Goal: Task Accomplishment & Management: Use online tool/utility

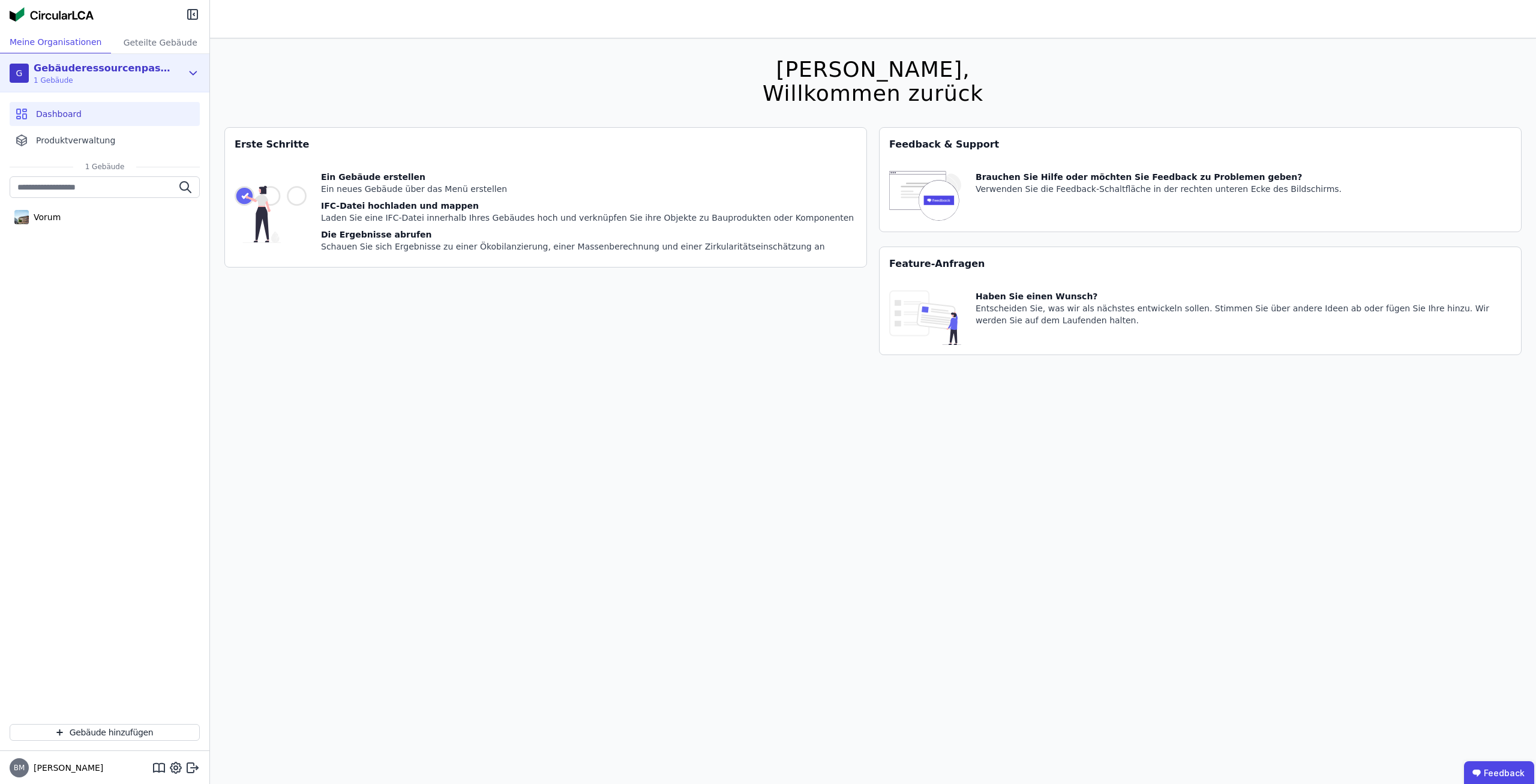
click at [146, 80] on span "1 Gebäude" at bounding box center [102, 79] width 138 height 9
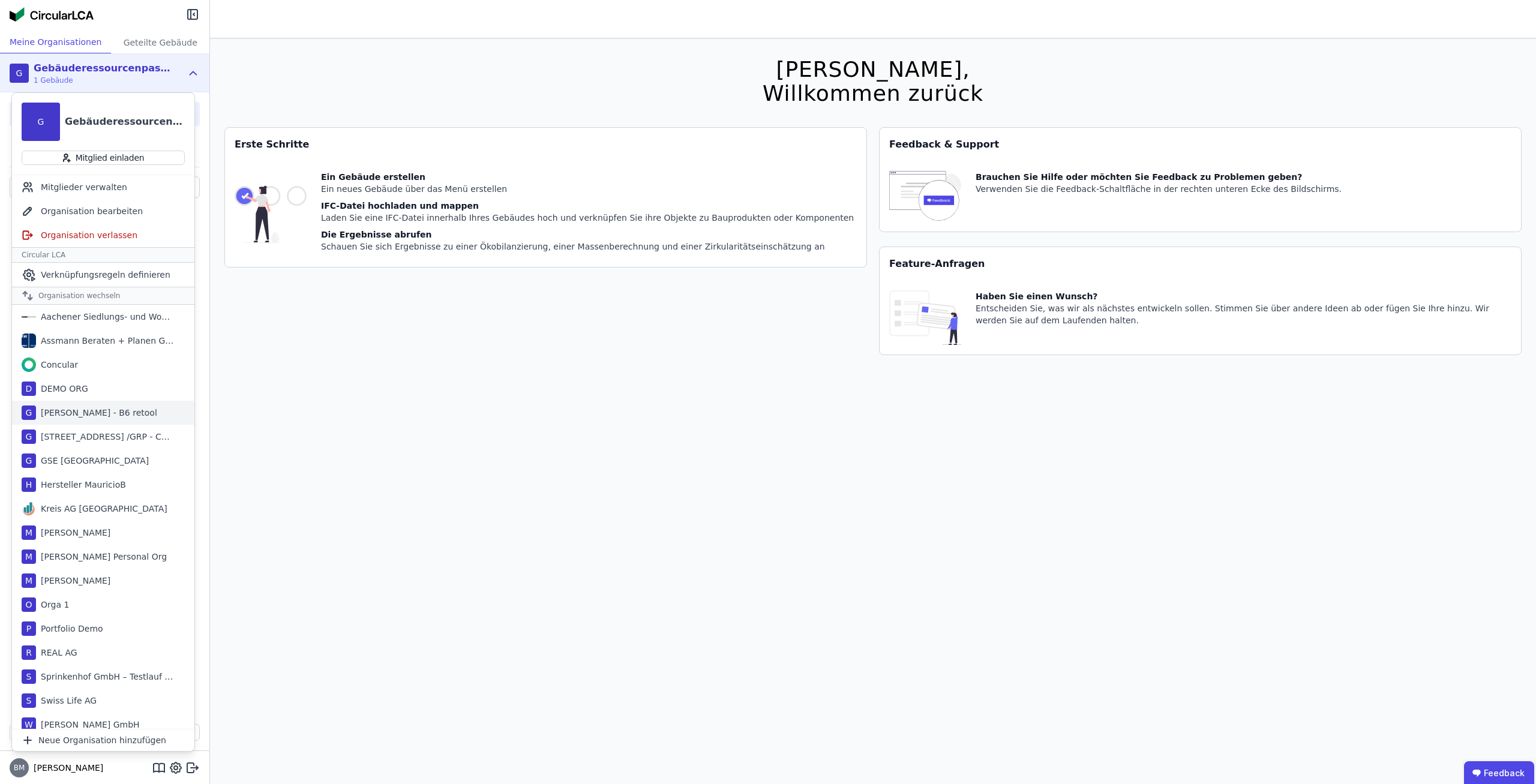
click at [114, 411] on div "Georg Test - B6 retool" at bounding box center [96, 413] width 121 height 12
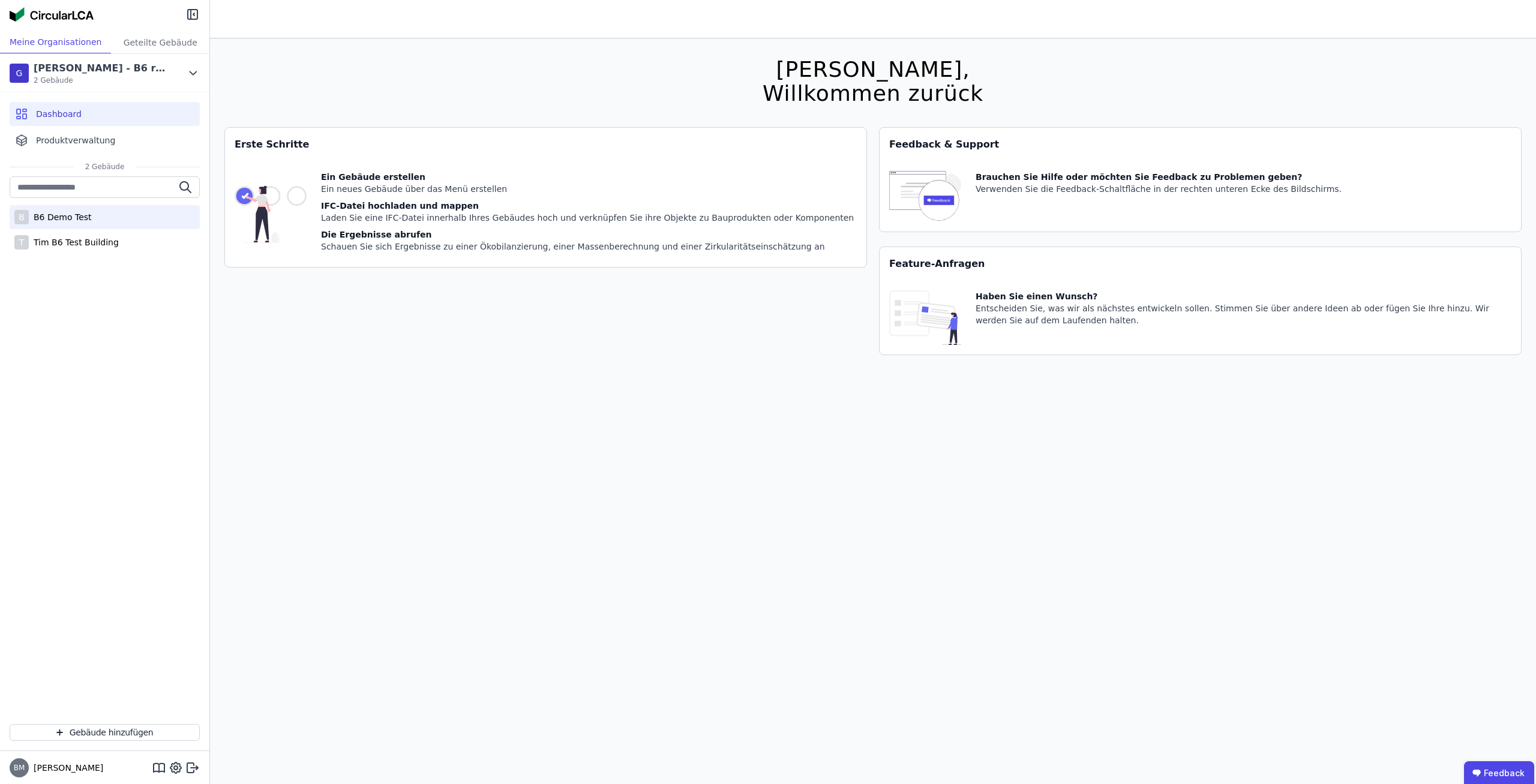
click at [117, 220] on div "B B6 Demo Test" at bounding box center [104, 217] width 190 height 24
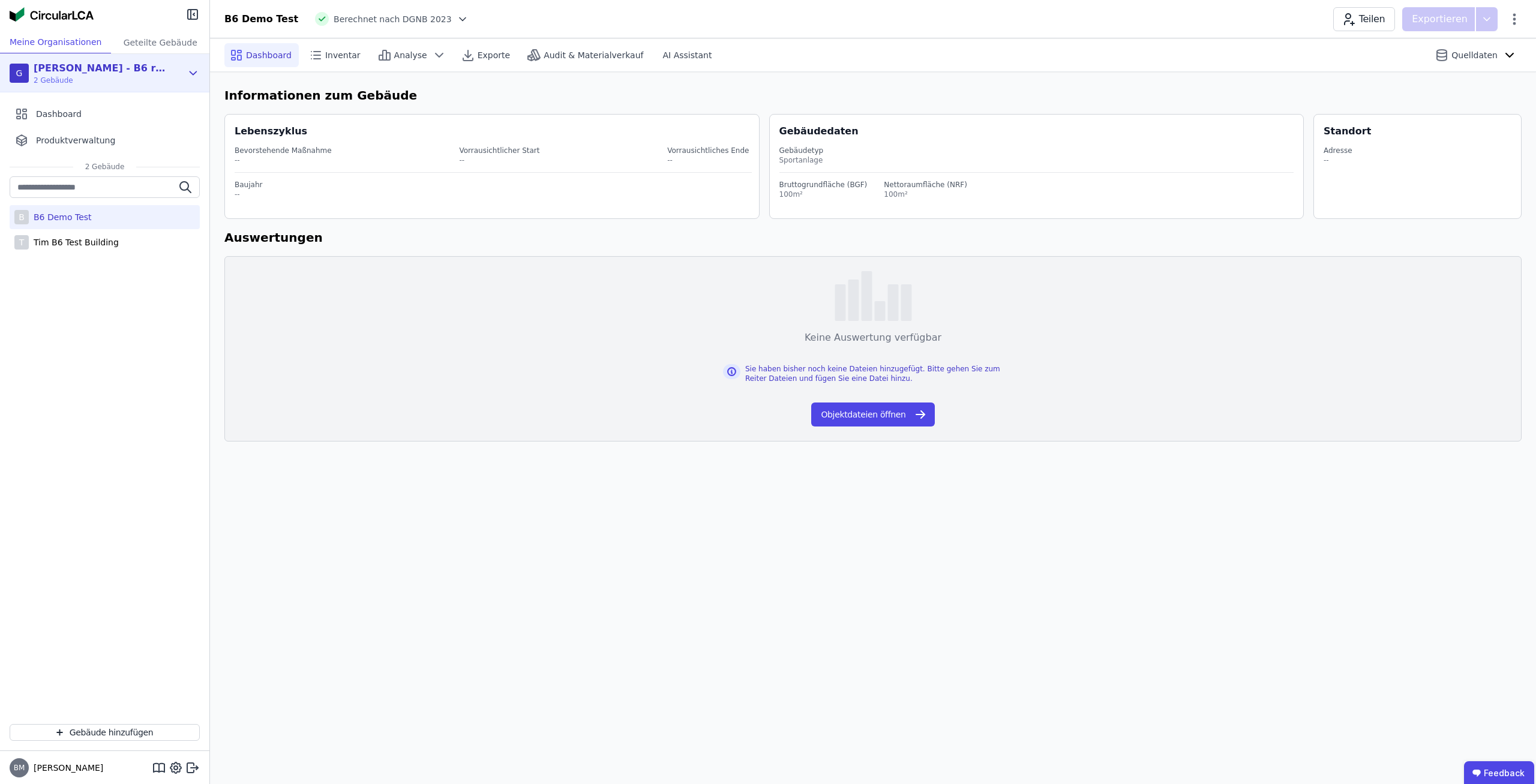
click at [155, 82] on div "G Georg Test - B6 retool 2 Gebäude" at bounding box center [95, 73] width 172 height 24
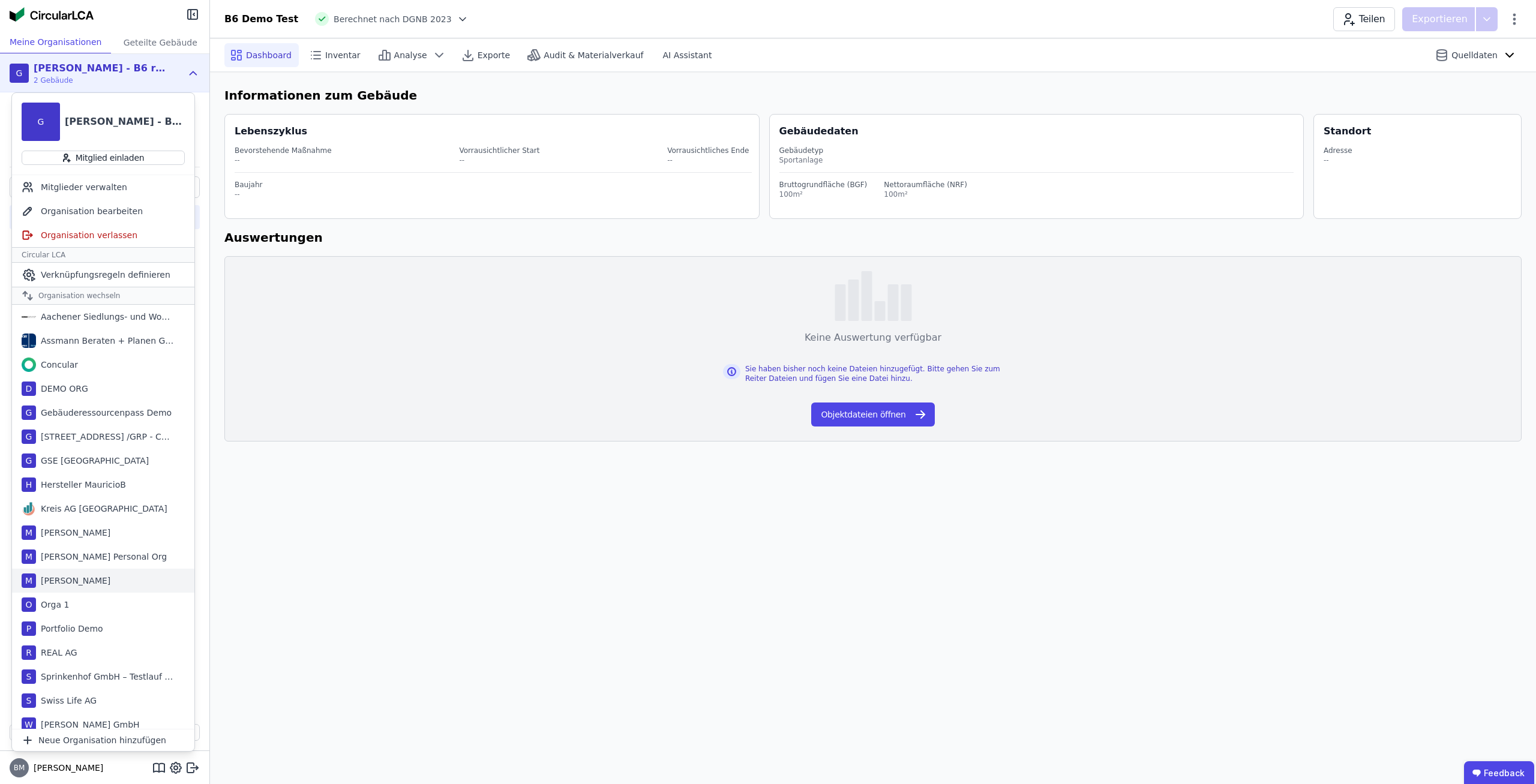
scroll to position [8, 0]
click at [308, 602] on div "Dashboard Inventar Analyse Exporte Audit & Materialverkauf AI Assistant Quellda…" at bounding box center [874, 411] width 1326 height 746
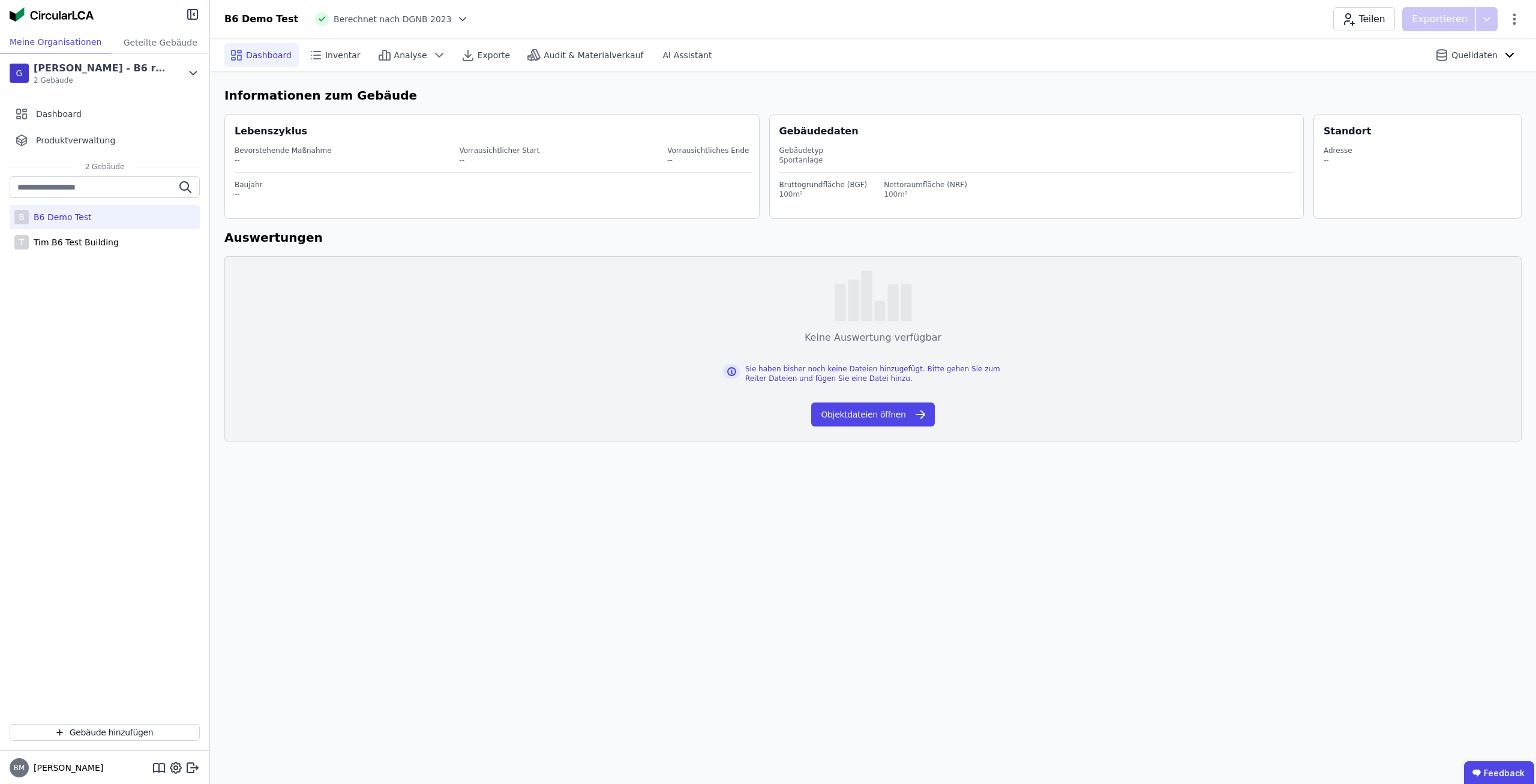
click at [35, 384] on div "B B6 Demo Test T Tim B6 Test Building" at bounding box center [105, 445] width 210 height 538
click at [136, 65] on div "[PERSON_NAME] Test - B6 retool 2 Gebäude" at bounding box center [95, 73] width 172 height 24
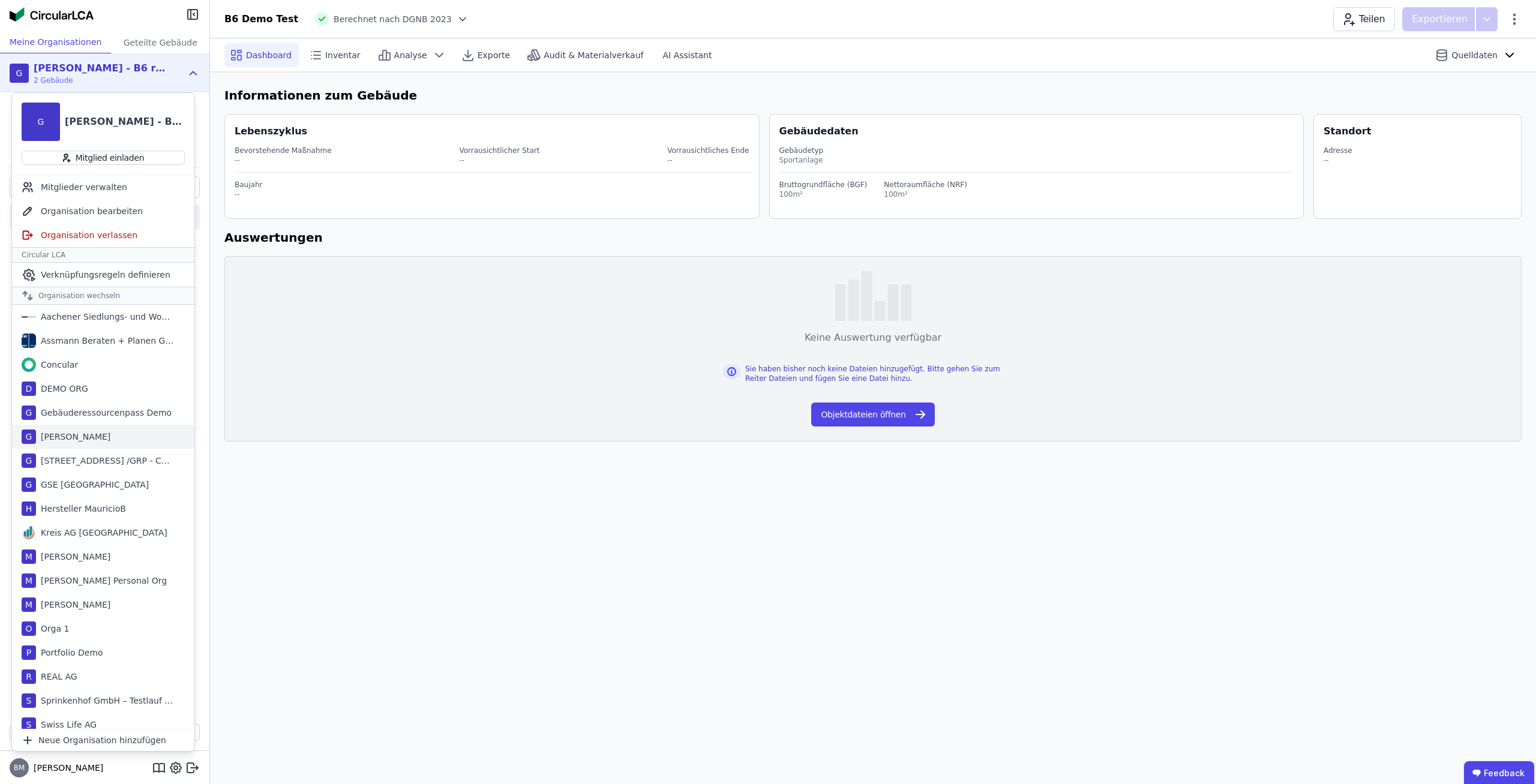
click at [114, 432] on div "G Georg Test" at bounding box center [103, 437] width 182 height 24
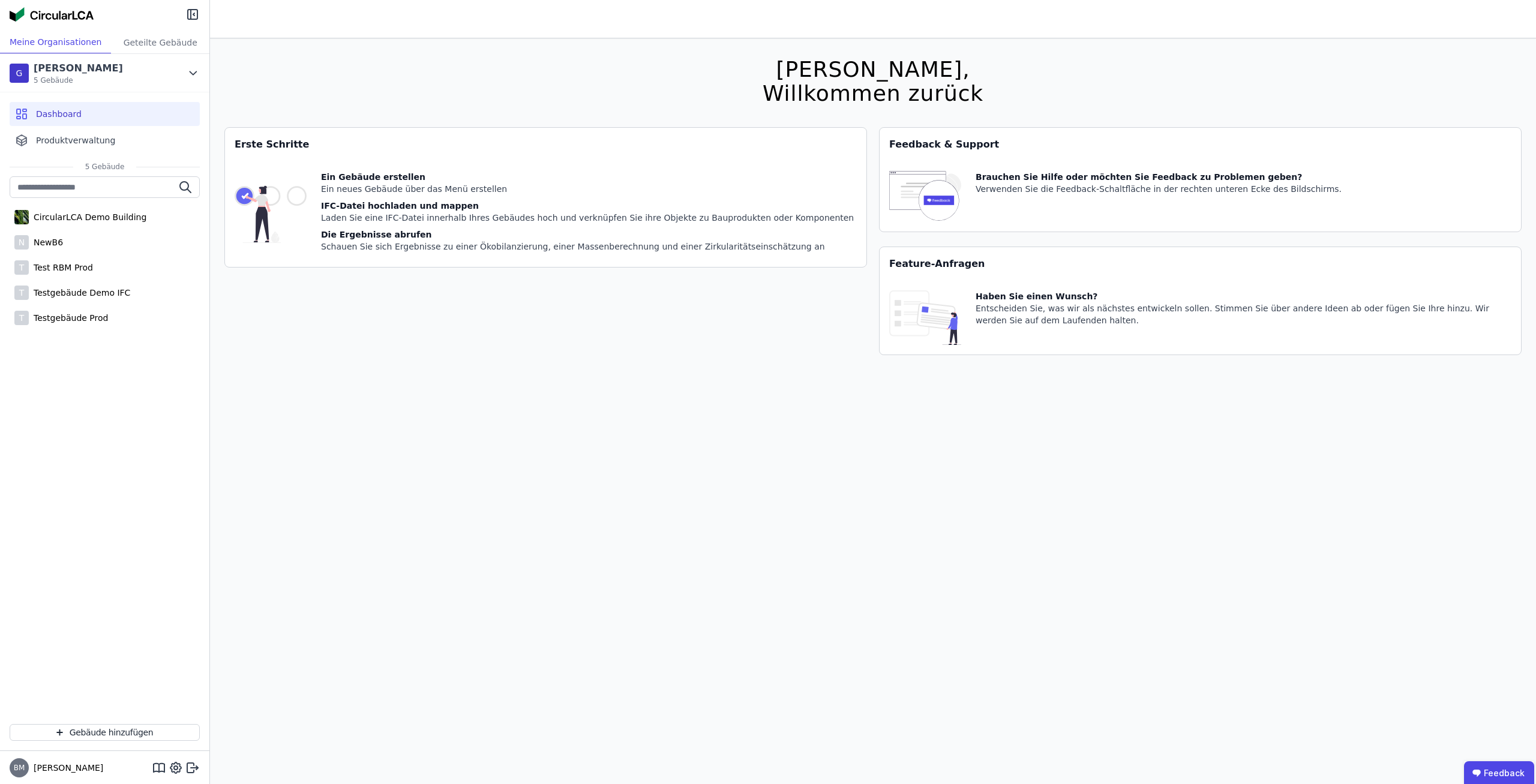
click at [136, 388] on div "CircularLCA Demo Building N NewB6 T Test RBM Prod T Testgebäude Demo IFC T Test…" at bounding box center [105, 445] width 210 height 538
click at [97, 245] on div "N NewB6" at bounding box center [104, 242] width 190 height 24
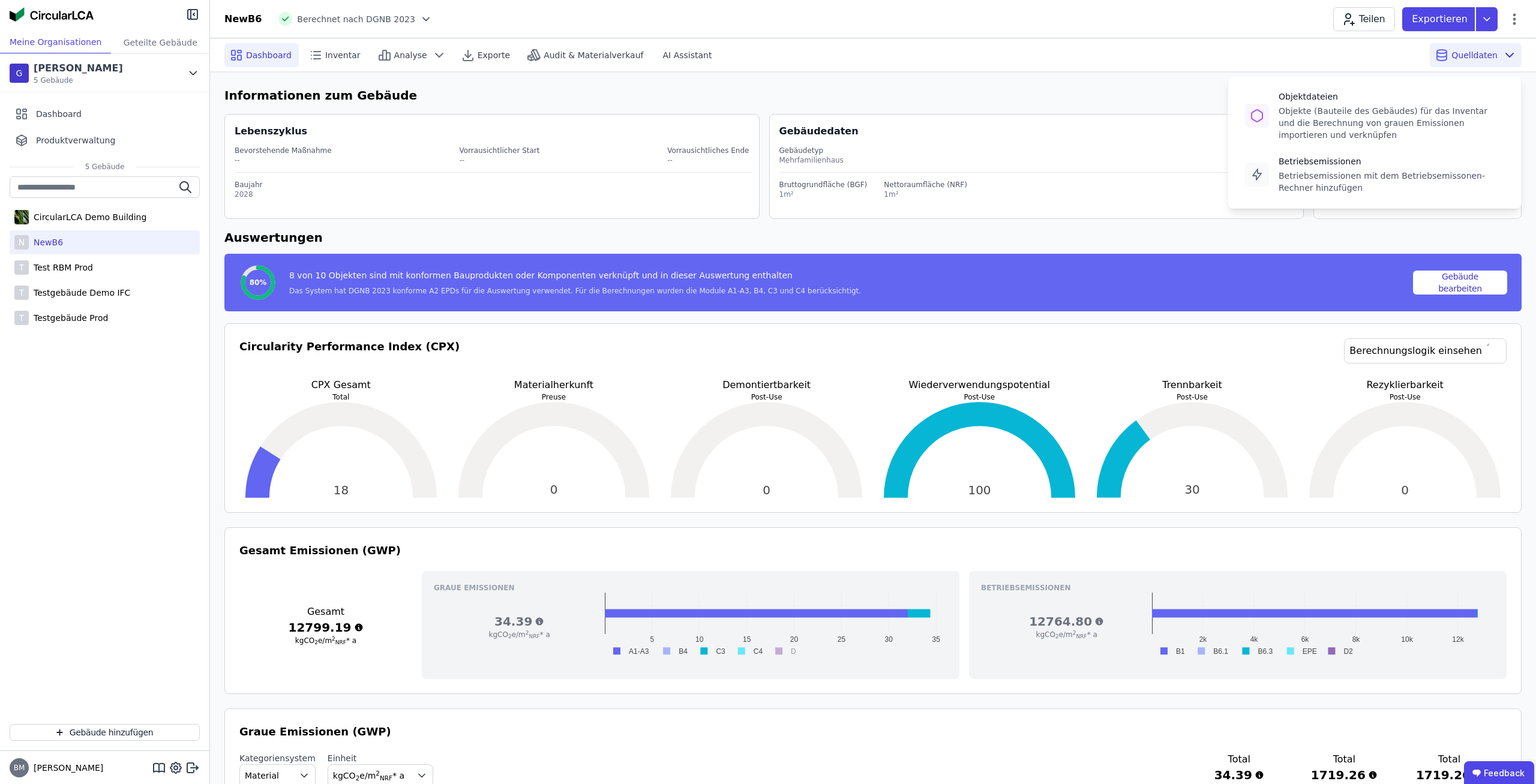
click at [1492, 61] on div "Quelldaten Objektdateien Objekte (Bauteile des Gebäudes) für das Inventar und d…" at bounding box center [1475, 55] width 92 height 24
click at [1369, 178] on div "Betriebsemissionen mit dem Betriebsemissonen-Rechner hinzufügen" at bounding box center [1391, 182] width 226 height 24
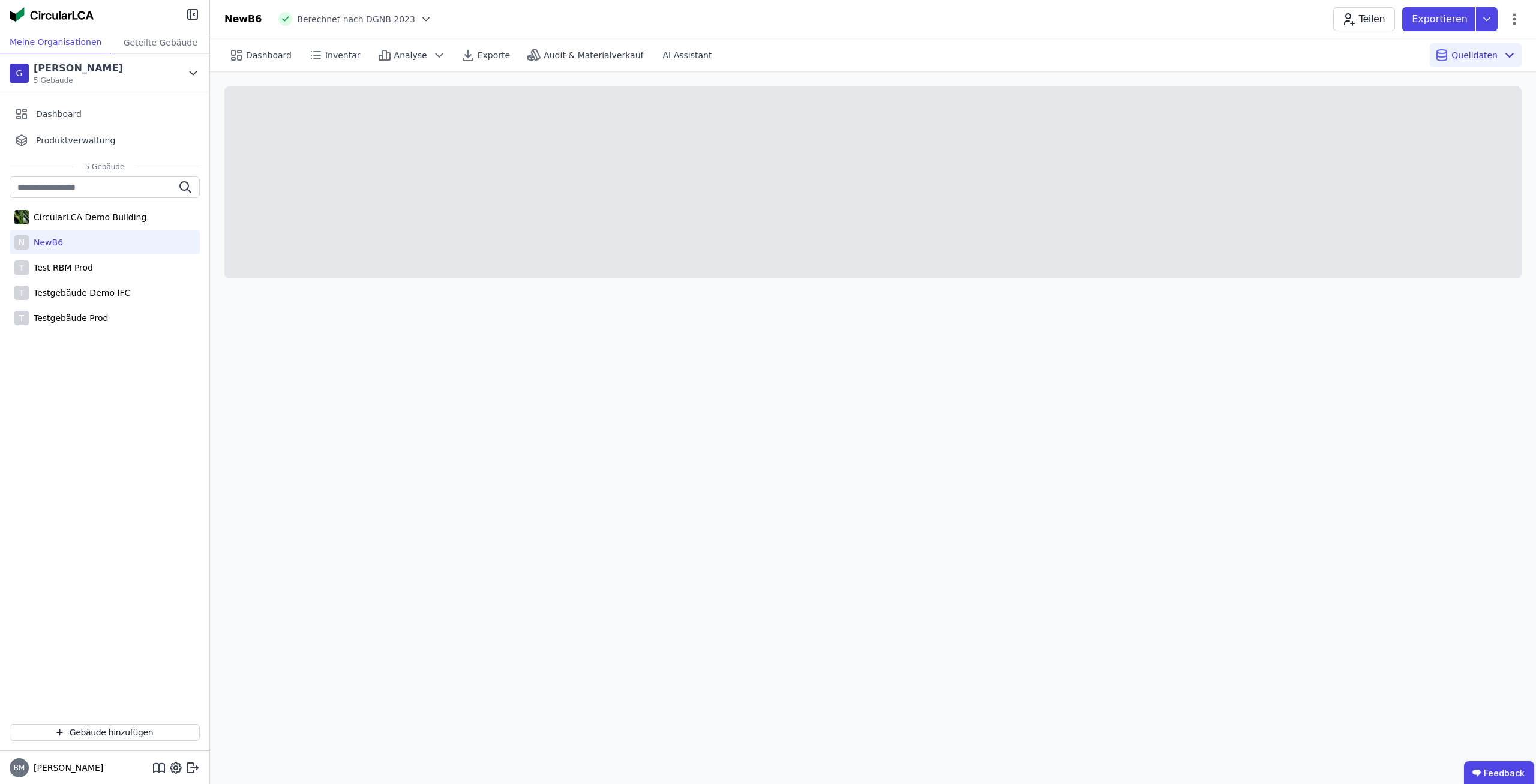
click at [749, 385] on div "Dashboard Inventar Analyse Exporte Audit & Materialverkauf AI Assistant Quellda…" at bounding box center [874, 411] width 1326 height 746
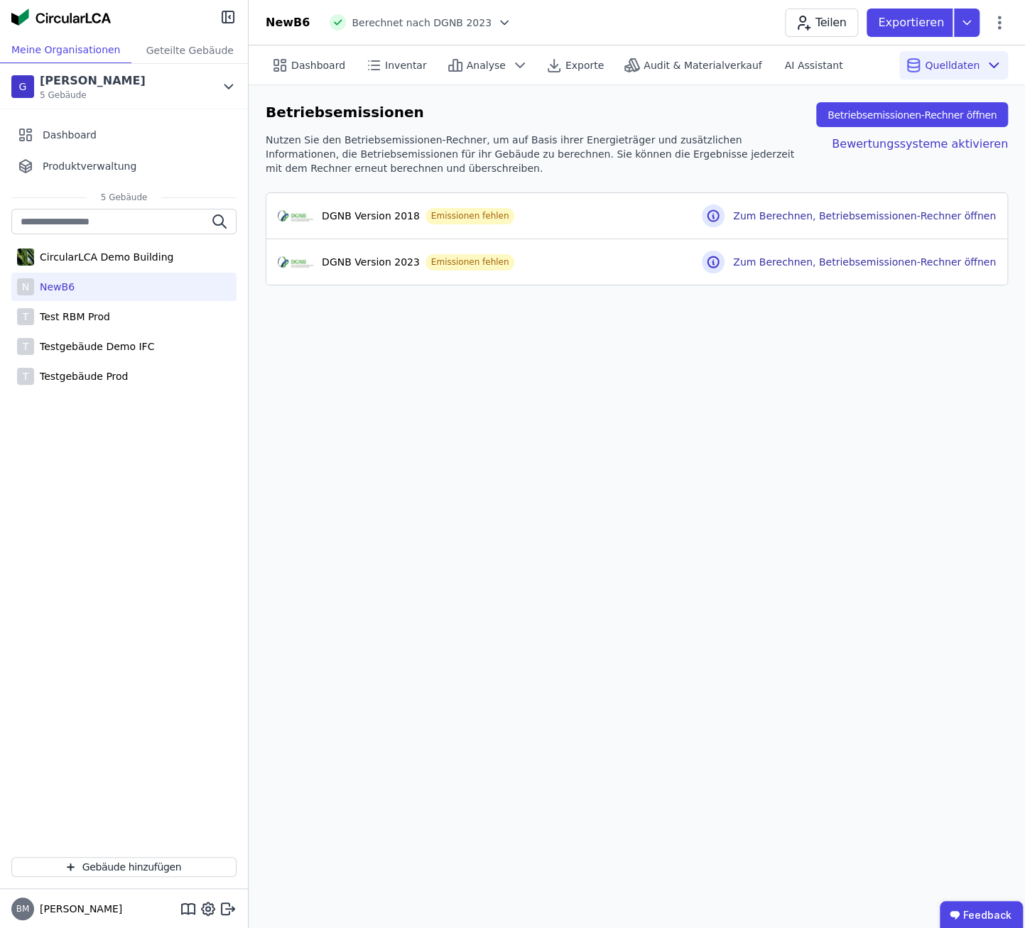
click at [820, 495] on div "Dashboard Inventar Analyse Exporte Audit & Materialverkauf AI Assistant Quellda…" at bounding box center [637, 486] width 776 height 883
click at [844, 559] on div "Dashboard Inventar Analyse Exporte Audit & Materialverkauf AI Assistant Quellda…" at bounding box center [637, 486] width 776 height 883
click at [770, 492] on div "Dashboard Inventar Analyse Exporte Audit & Materialverkauf AI Assistant Quellda…" at bounding box center [637, 486] width 776 height 883
click at [877, 418] on div "Dashboard Inventar Analyse Exporte Audit & Materialverkauf AI Assistant Quellda…" at bounding box center [637, 486] width 776 height 883
click at [893, 653] on div "Dashboard Inventar Analyse Exporte Audit & Materialverkauf AI Assistant Quellda…" at bounding box center [637, 486] width 776 height 883
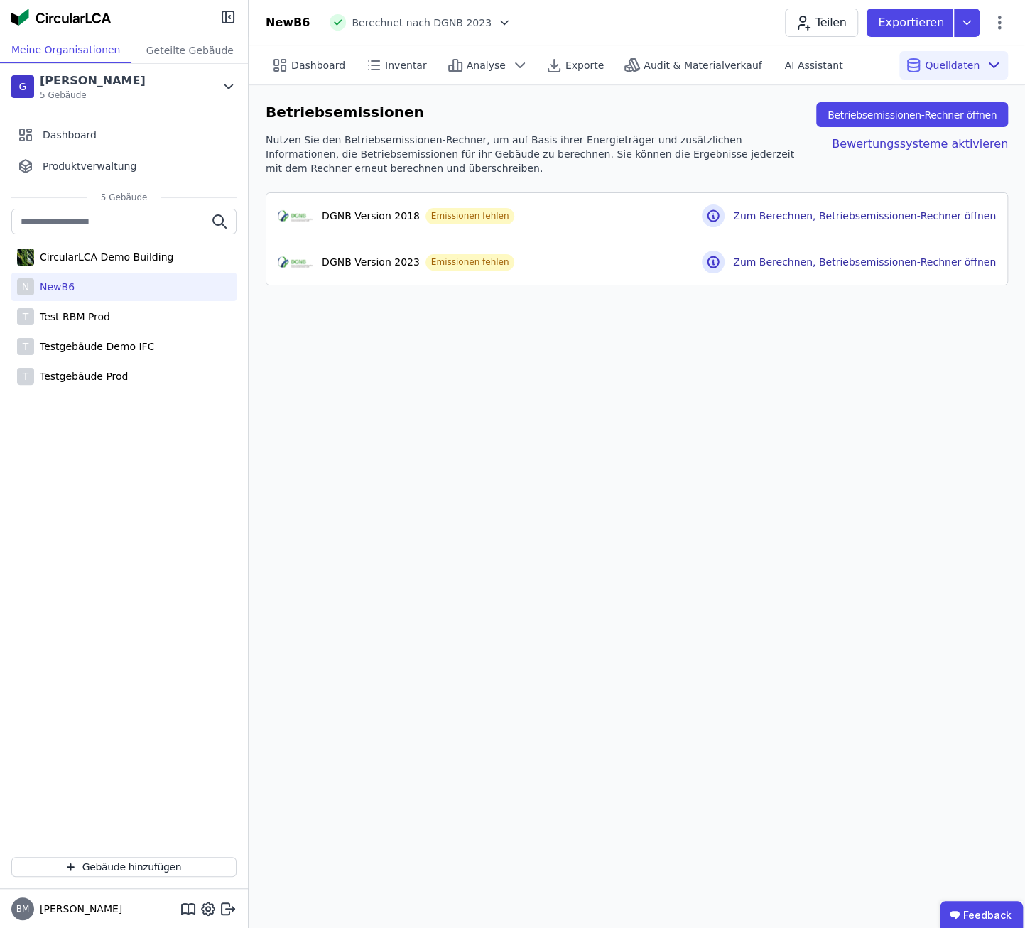
click at [831, 775] on div "Dashboard Inventar Analyse Exporte Audit & Materialverkauf AI Assistant Quellda…" at bounding box center [637, 486] width 776 height 883
click at [315, 67] on span "Dashboard" at bounding box center [318, 65] width 54 height 14
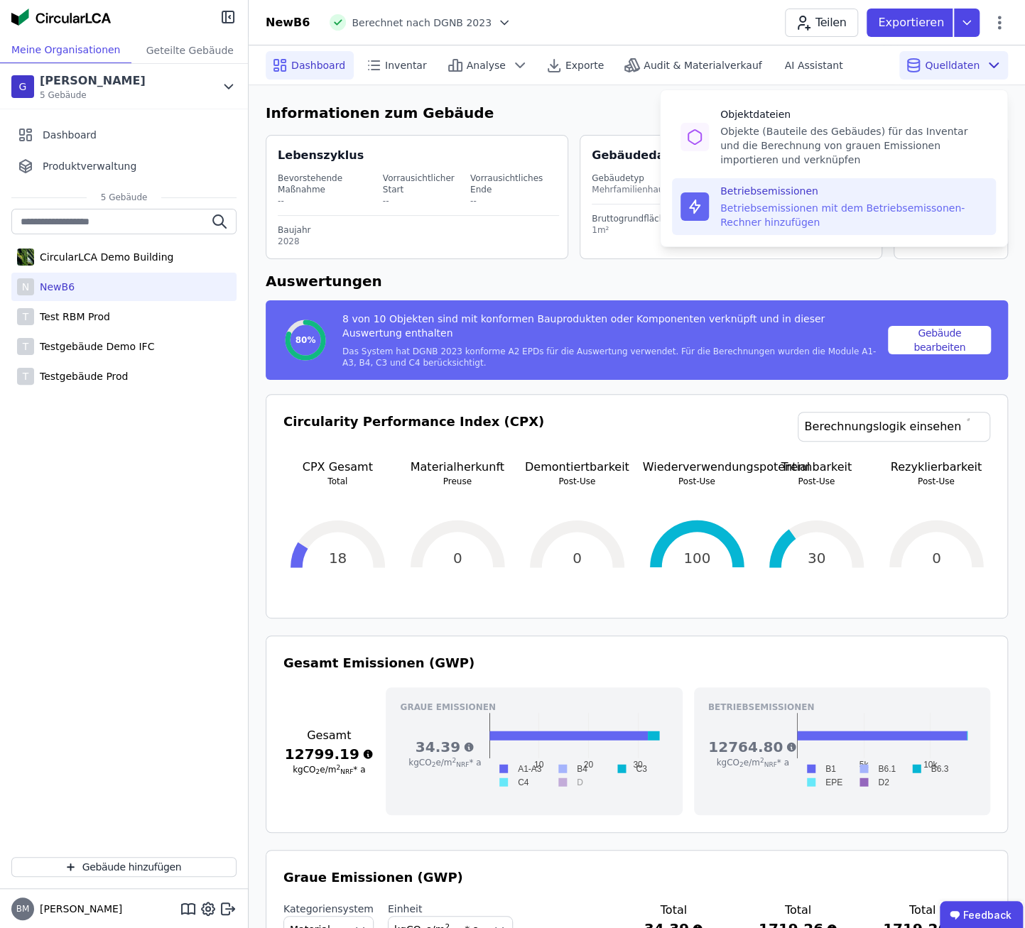
click at [848, 201] on div "Betriebsemissionen mit dem Betriebsemissonen-Rechner hinzufügen" at bounding box center [853, 215] width 267 height 28
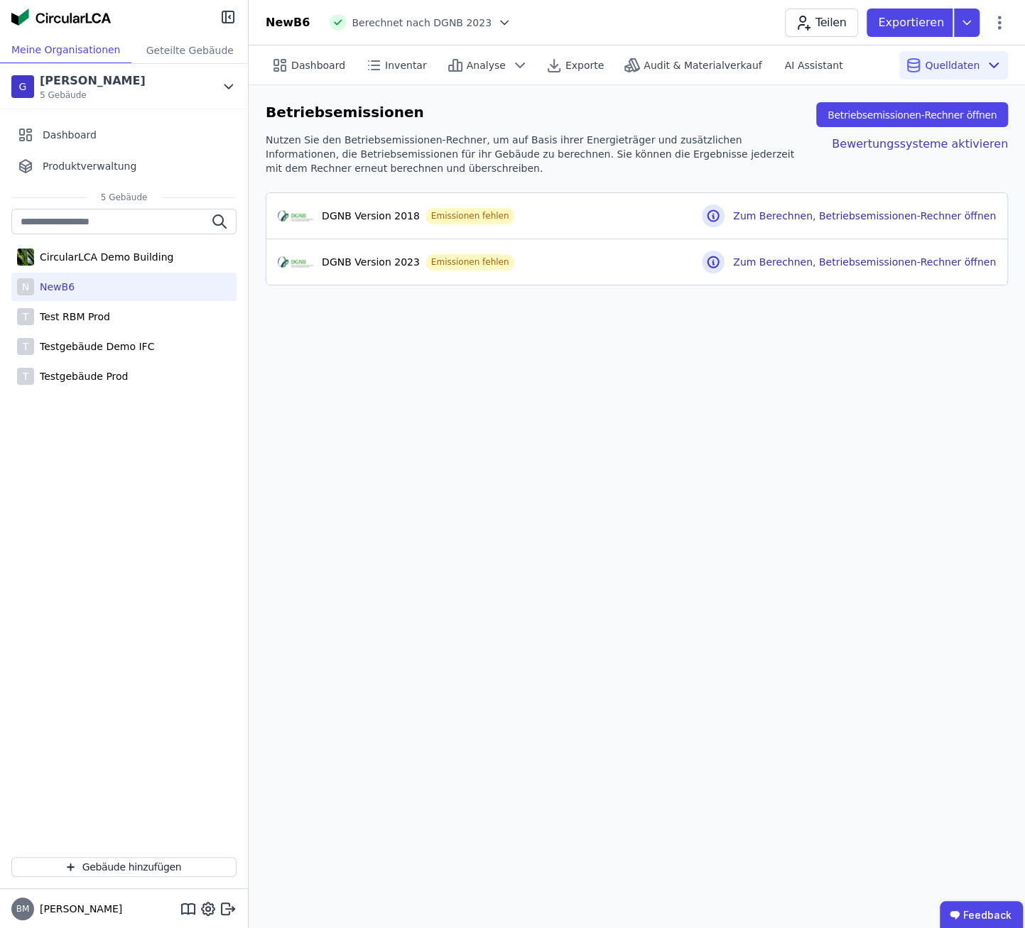
click at [501, 21] on icon at bounding box center [504, 23] width 7 height 4
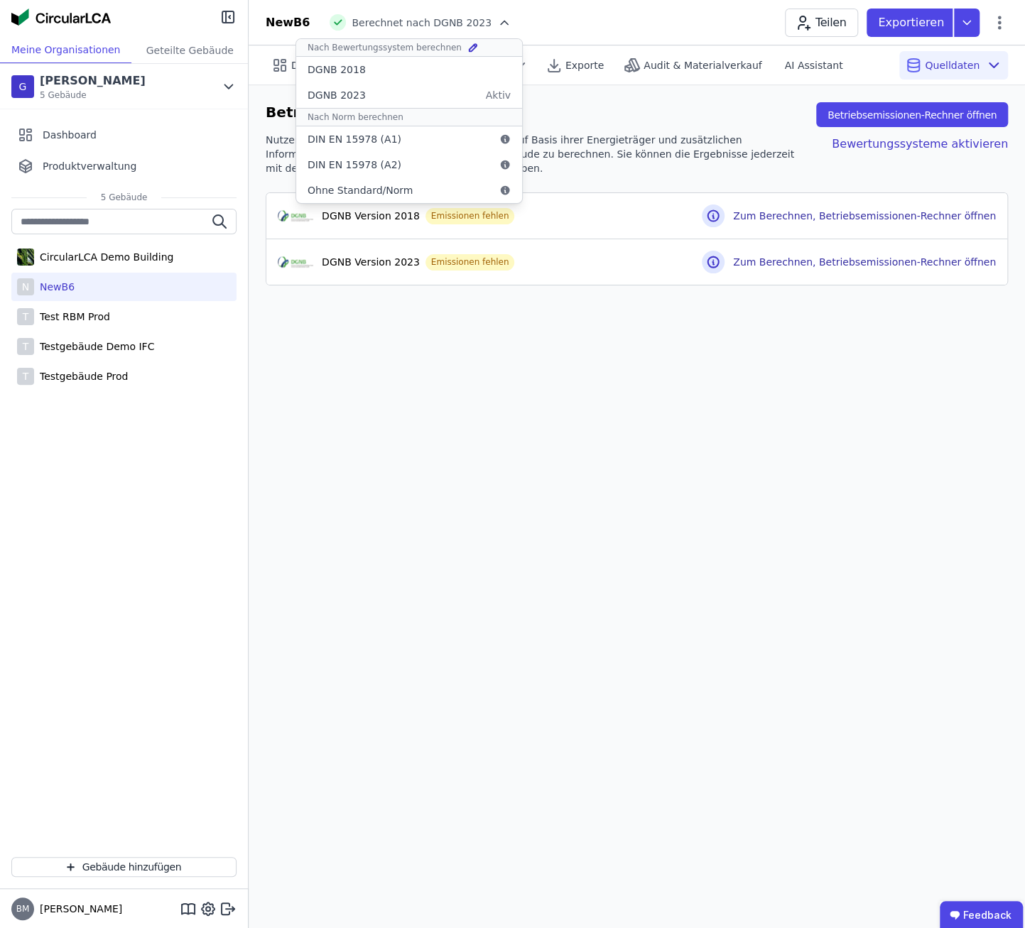
click at [620, 442] on div "Dashboard Inventar Analyse Exporte Audit & Materialverkauf AI Assistant Quellda…" at bounding box center [637, 486] width 776 height 883
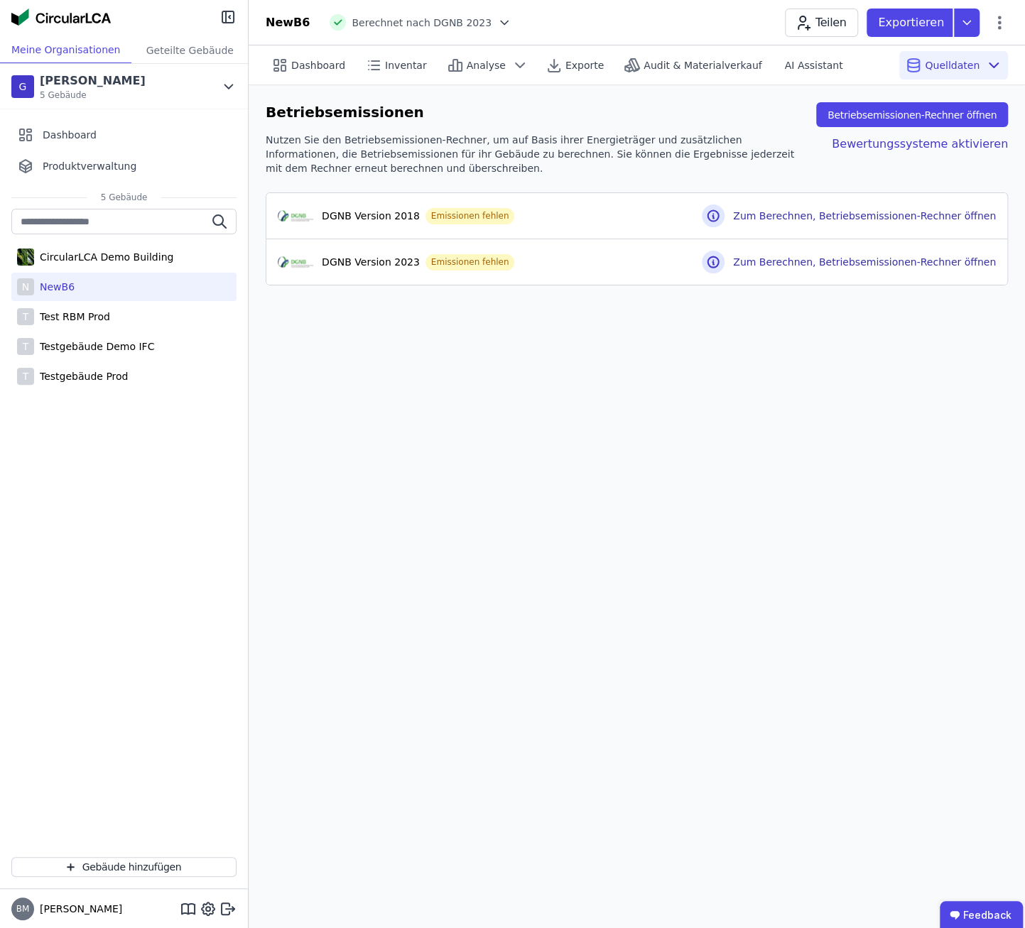
click at [416, 737] on div "Dashboard Inventar Analyse Exporte Audit & Materialverkauf AI Assistant Quellda…" at bounding box center [637, 486] width 776 height 883
click at [793, 608] on div "Dashboard Inventar Analyse Exporte Audit & Materialverkauf AI Assistant Quellda…" at bounding box center [637, 486] width 776 height 883
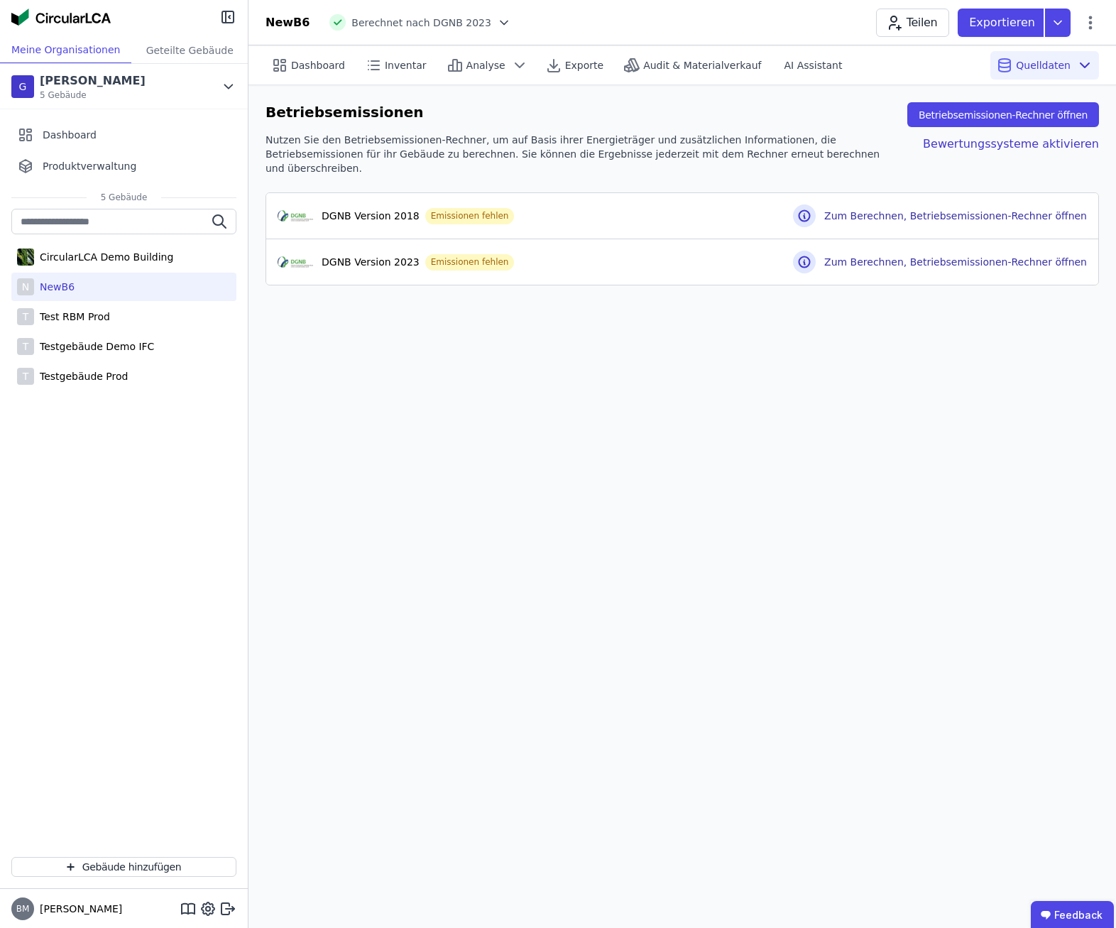
click at [720, 458] on div "Dashboard Inventar Analyse Exporte Audit & Materialverkauf AI Assistant Quellda…" at bounding box center [683, 486] width 868 height 883
click at [538, 363] on div "Dashboard Inventar Analyse Exporte Audit & Materialverkauf AI Assistant Quellda…" at bounding box center [683, 486] width 868 height 883
click at [486, 376] on div "Dashboard Inventar Analyse Exporte Audit & Materialverkauf AI Assistant Quellda…" at bounding box center [683, 486] width 868 height 883
click at [773, 350] on div "Dashboard Inventar Analyse Exporte Audit & Materialverkauf AI Assistant Quellda…" at bounding box center [683, 486] width 868 height 883
click at [746, 435] on div "Dashboard Inventar Analyse Exporte Audit & Materialverkauf AI Assistant Quellda…" at bounding box center [683, 486] width 868 height 883
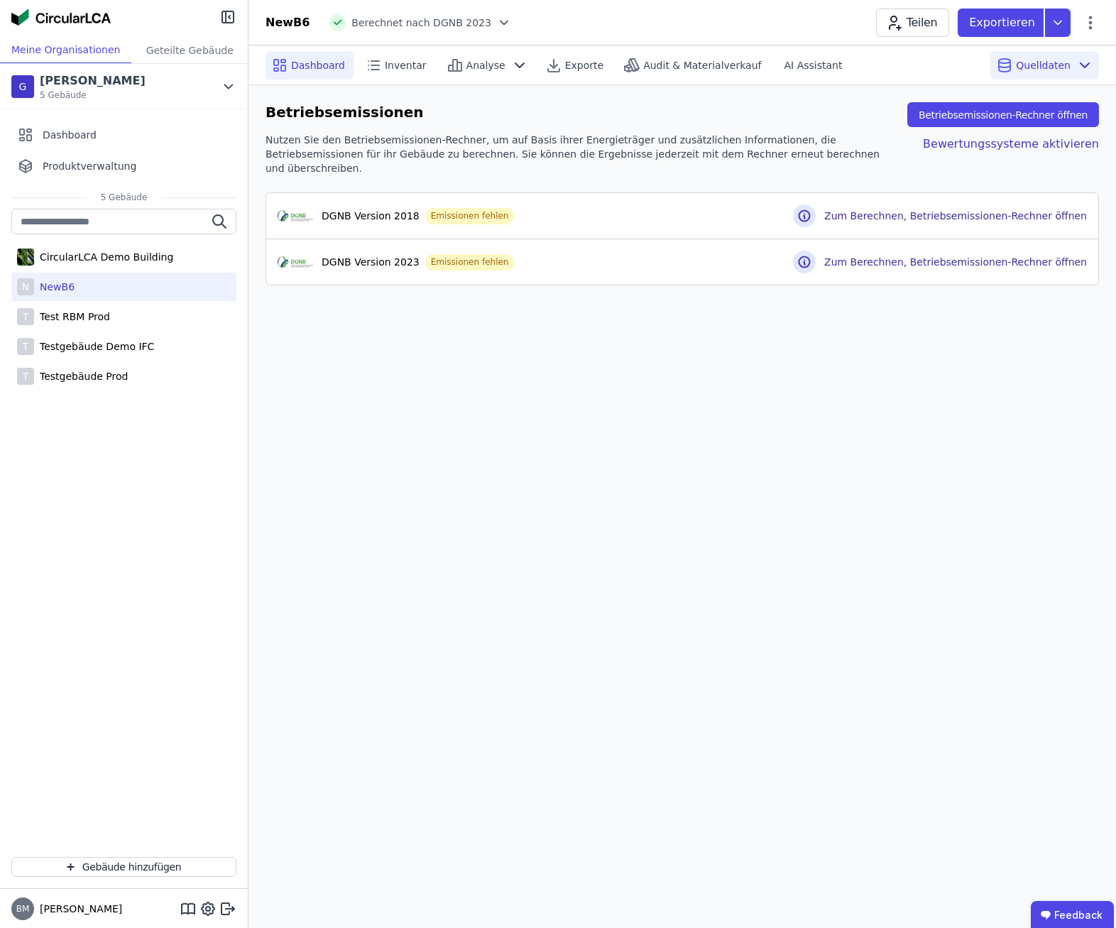
click at [295, 66] on span "Dashboard" at bounding box center [318, 65] width 54 height 14
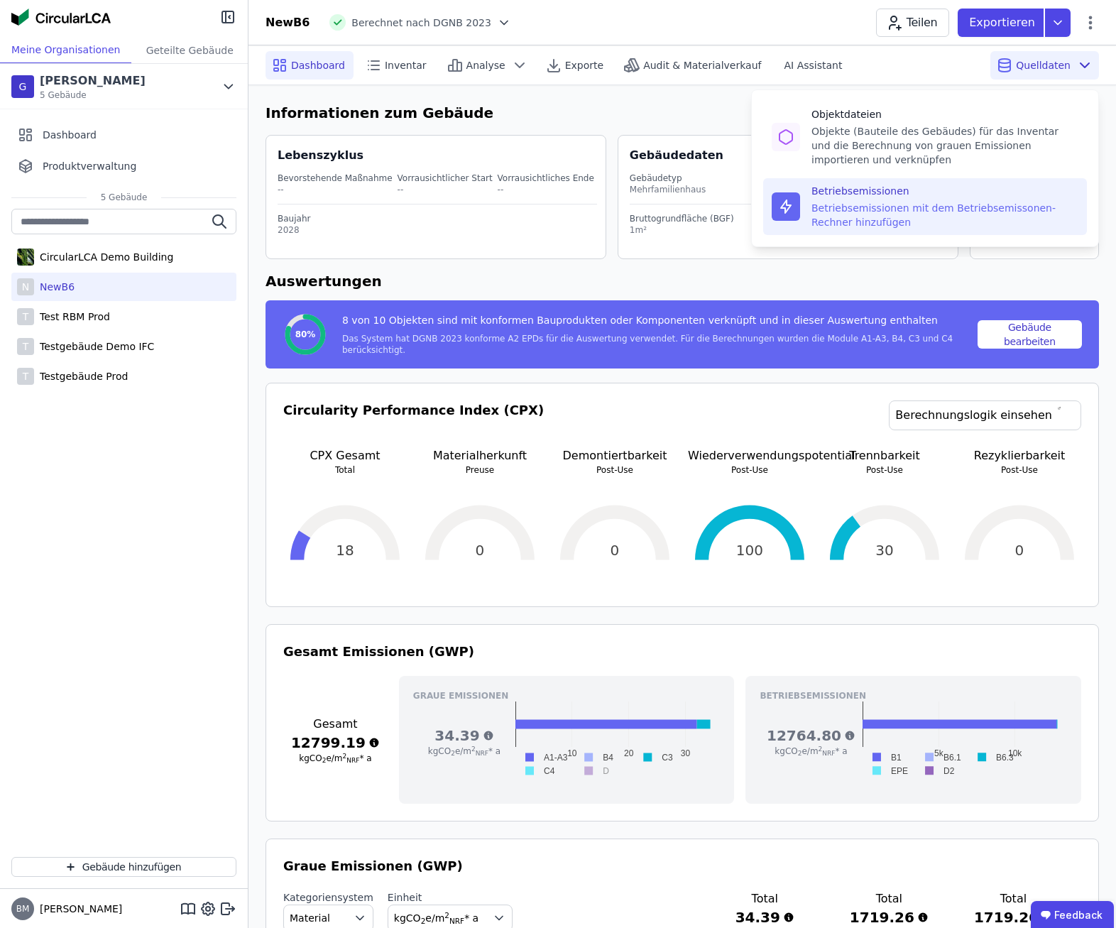
click at [887, 207] on div "Betriebsemissionen mit dem Betriebsemissonen-Rechner hinzufügen" at bounding box center [945, 215] width 267 height 28
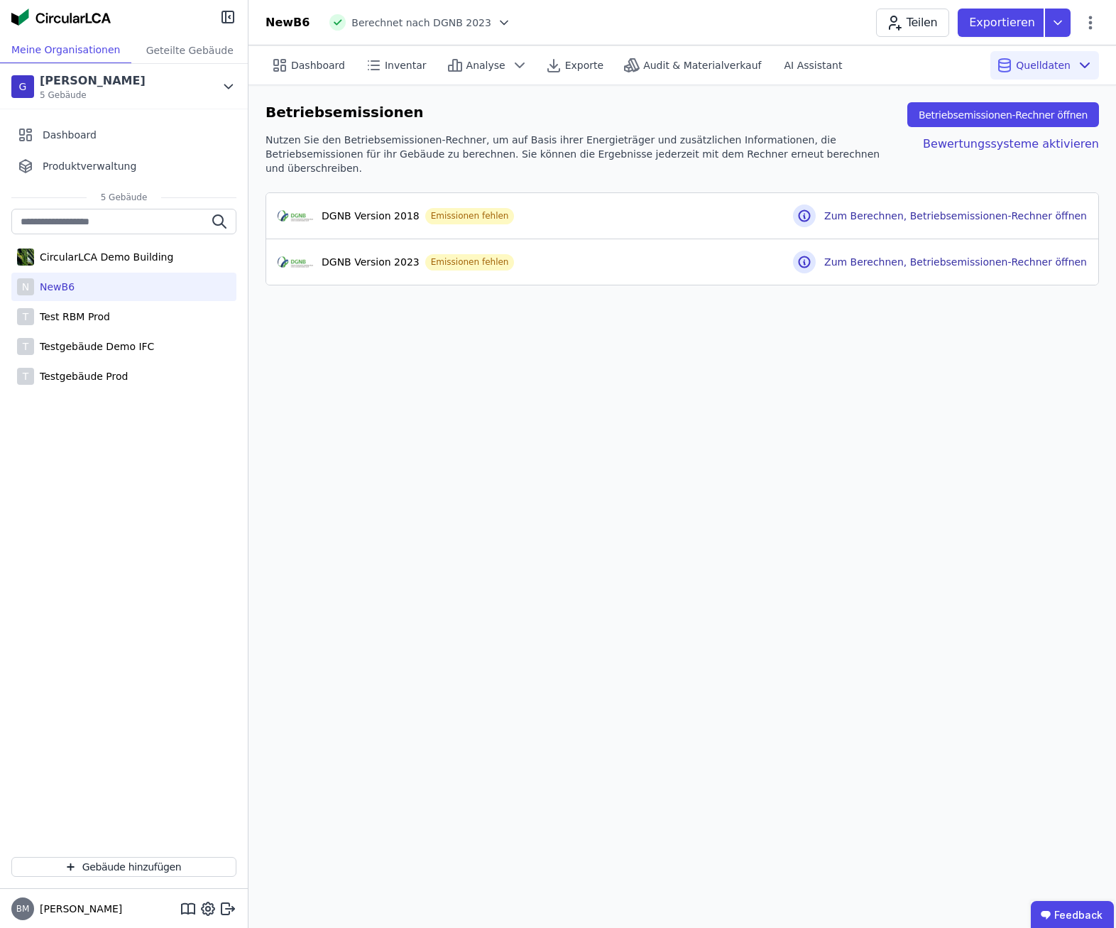
click at [739, 489] on div "Dashboard Inventar Analyse Exporte Audit & Materialverkauf AI Assistant Quellda…" at bounding box center [683, 486] width 868 height 883
click at [834, 464] on div "Dashboard Inventar Analyse Exporte Audit & Materialverkauf AI Assistant Quellda…" at bounding box center [683, 486] width 868 height 883
